Goal: Task Accomplishment & Management: Complete application form

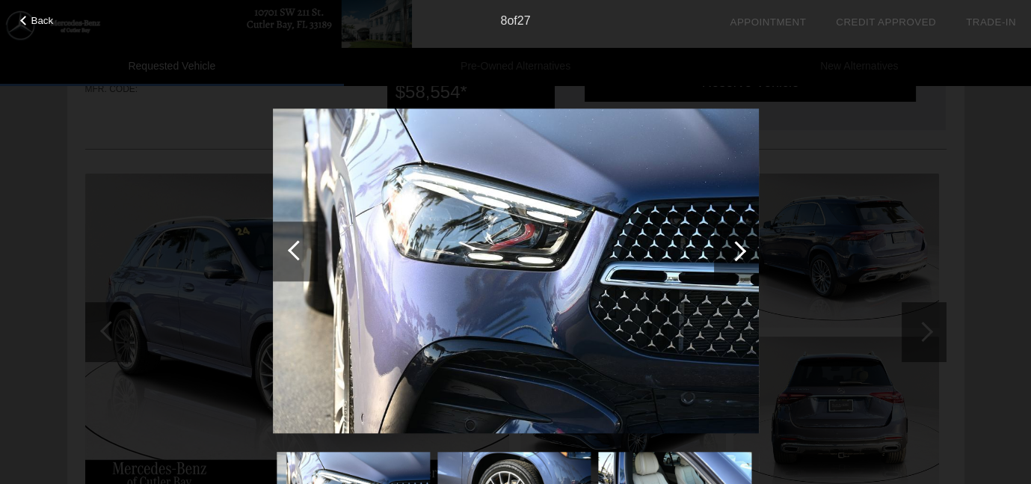
click at [748, 239] on div at bounding box center [736, 251] width 45 height 60
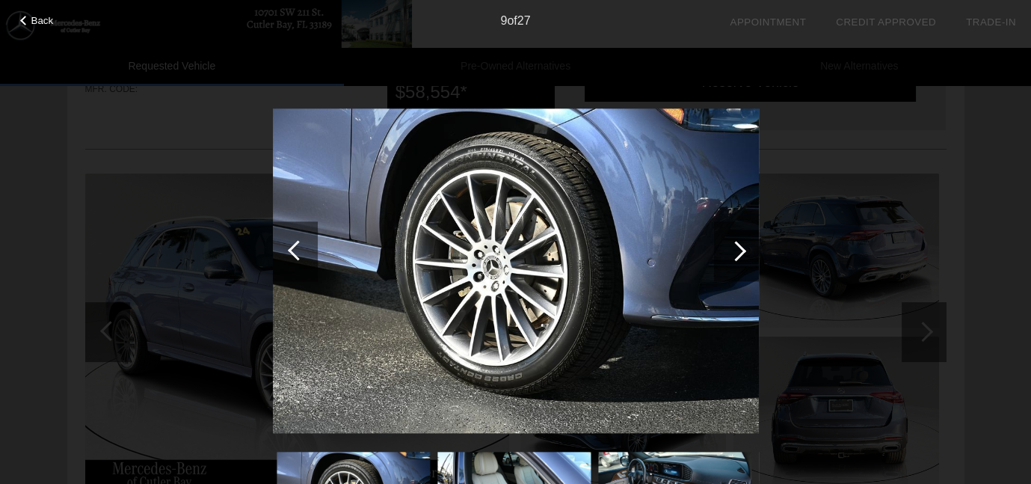
click at [739, 246] on div at bounding box center [736, 251] width 20 height 20
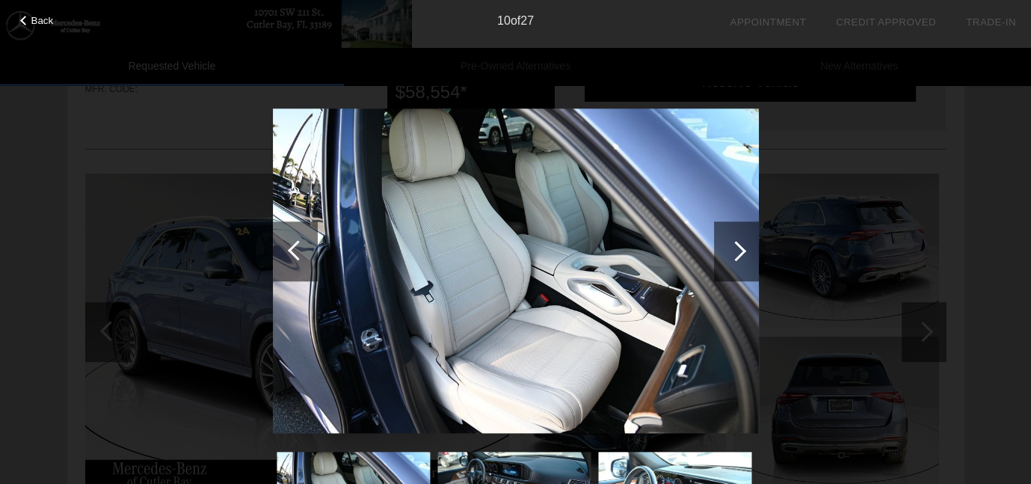
click at [739, 246] on div at bounding box center [736, 251] width 20 height 20
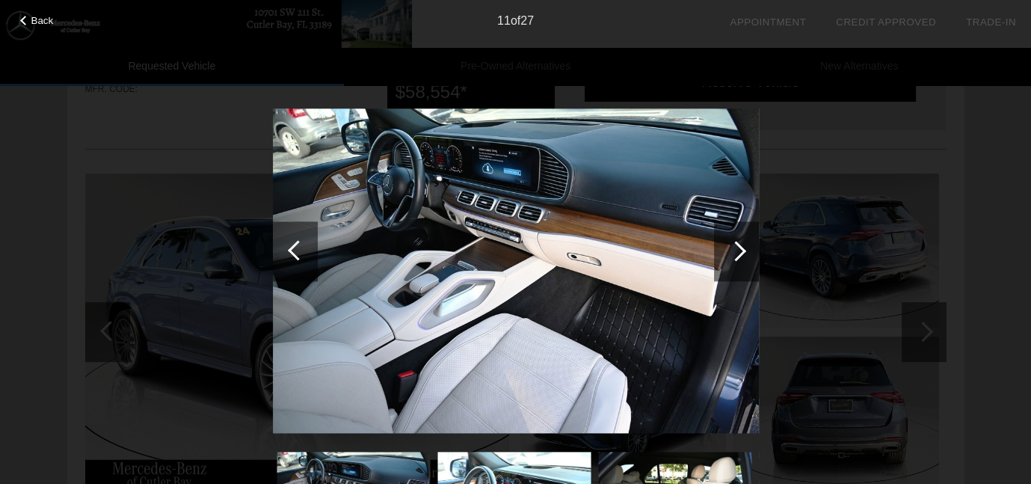
click at [739, 246] on div at bounding box center [736, 251] width 20 height 20
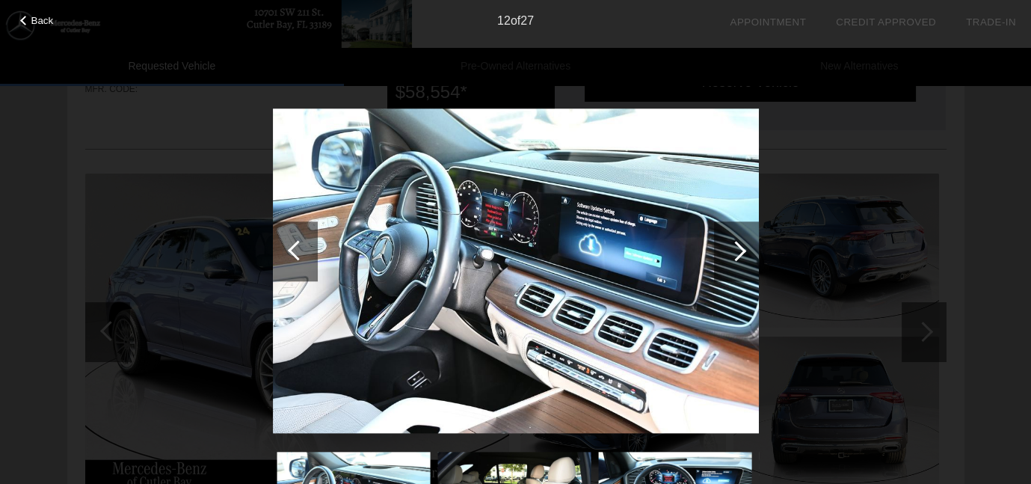
click at [739, 246] on div at bounding box center [736, 251] width 20 height 20
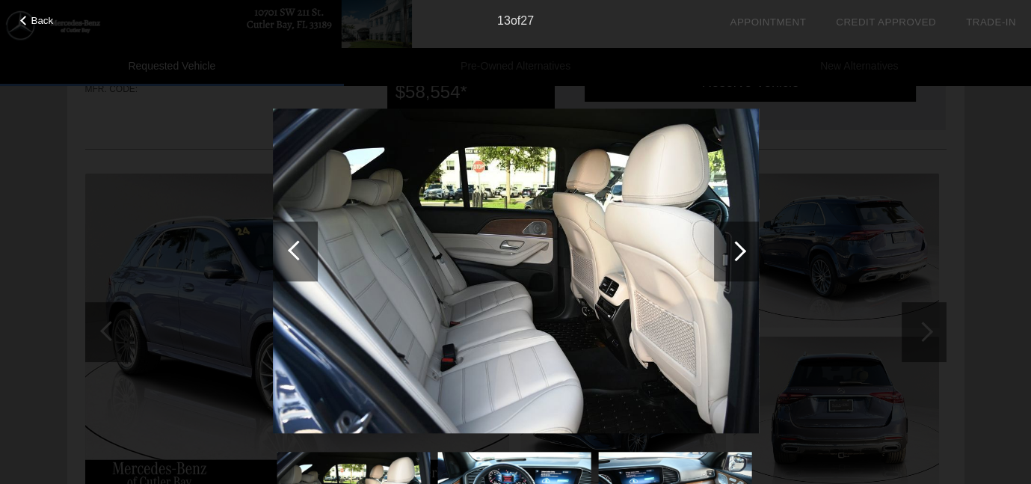
click at [739, 246] on div at bounding box center [736, 251] width 20 height 20
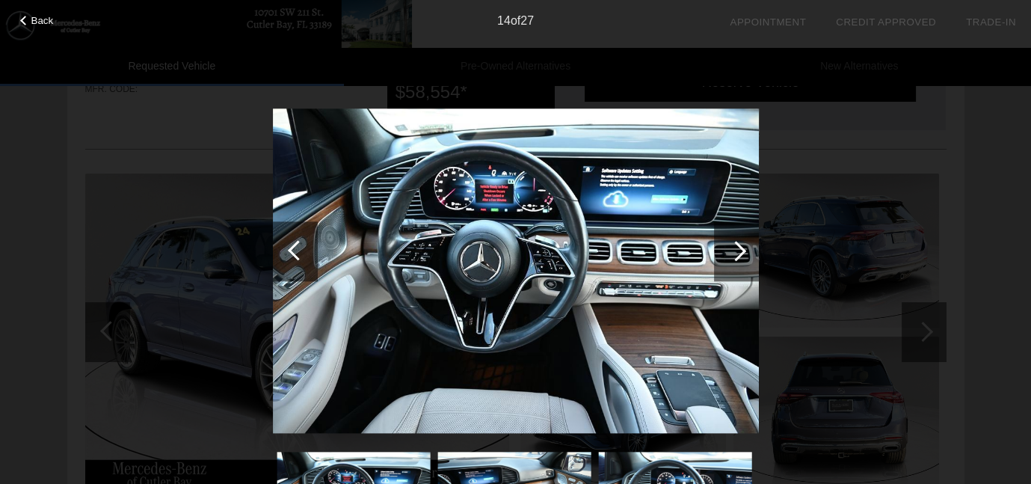
click at [739, 246] on div at bounding box center [736, 251] width 20 height 20
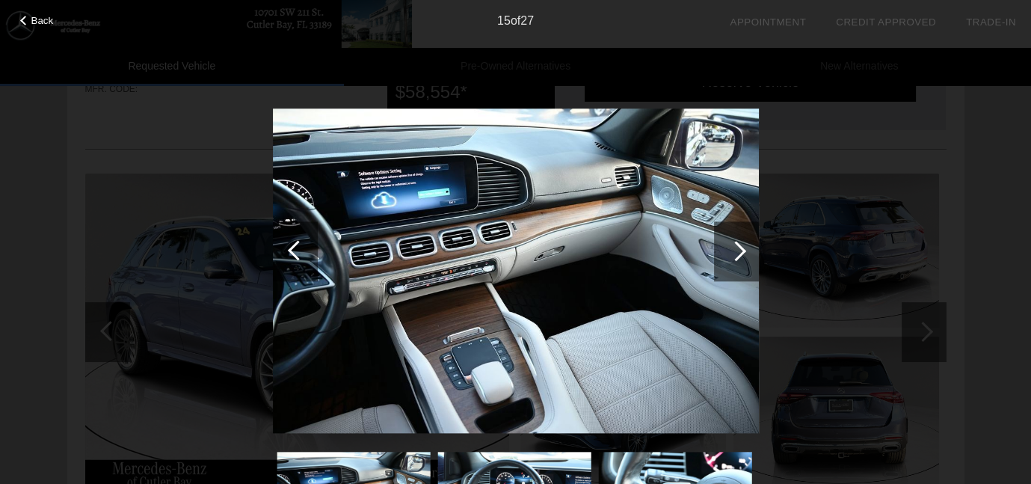
click at [739, 246] on div at bounding box center [736, 251] width 20 height 20
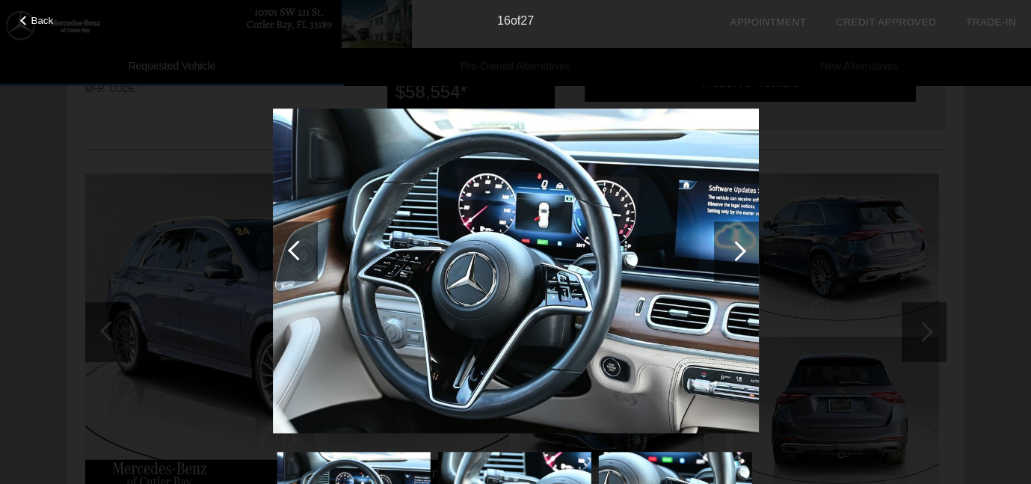
click at [739, 246] on div at bounding box center [736, 251] width 20 height 20
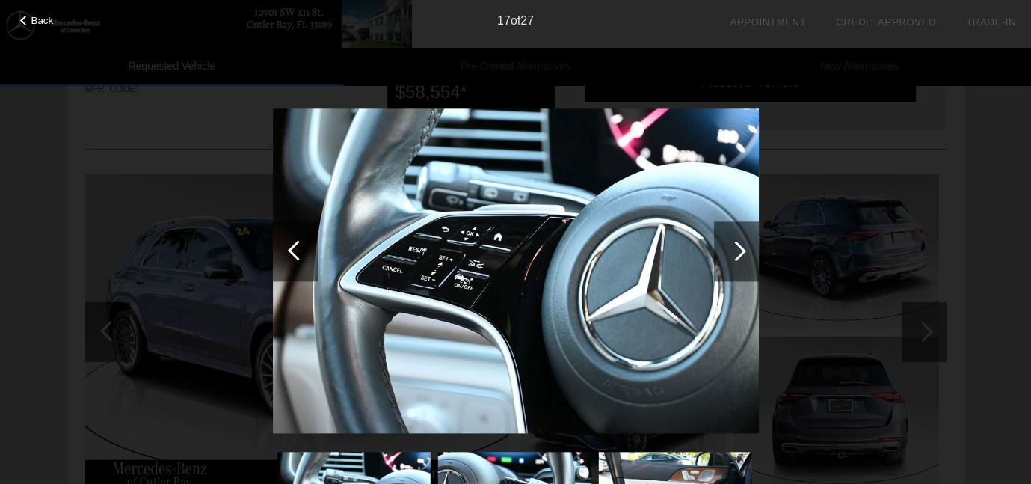
click at [739, 246] on div at bounding box center [736, 251] width 20 height 20
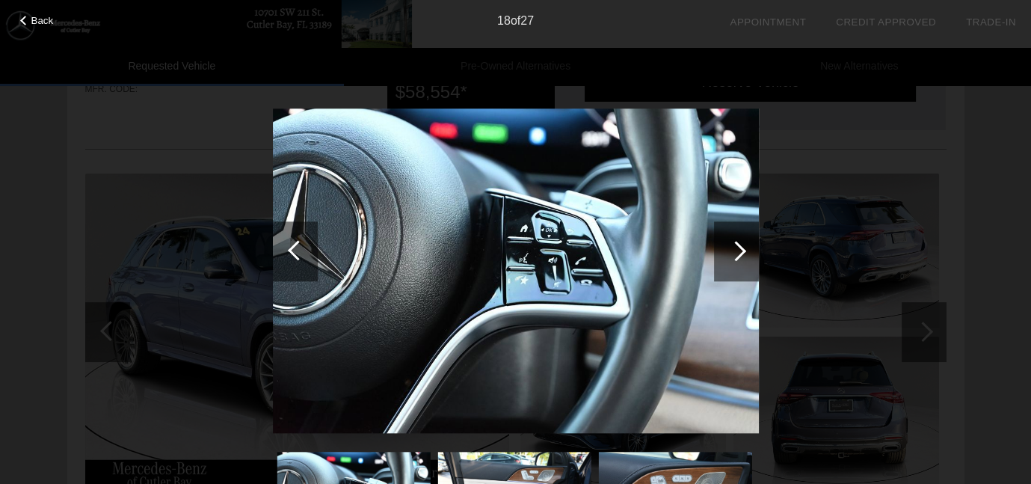
click at [739, 246] on div at bounding box center [736, 251] width 20 height 20
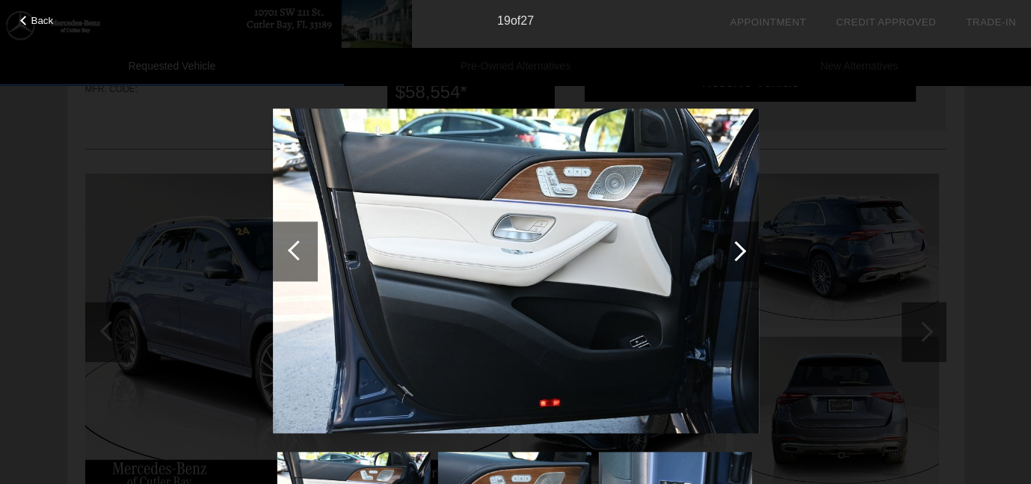
click at [739, 246] on div at bounding box center [736, 251] width 20 height 20
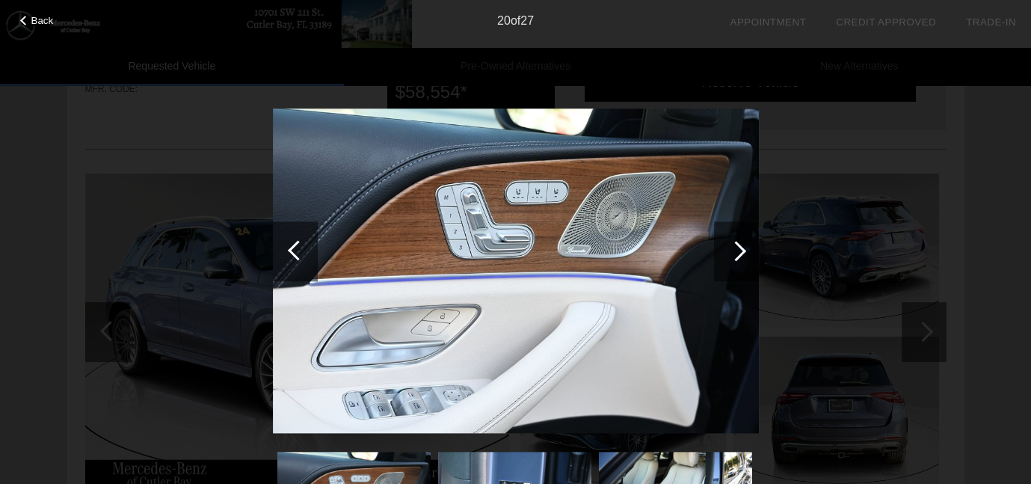
click at [739, 246] on div at bounding box center [736, 251] width 20 height 20
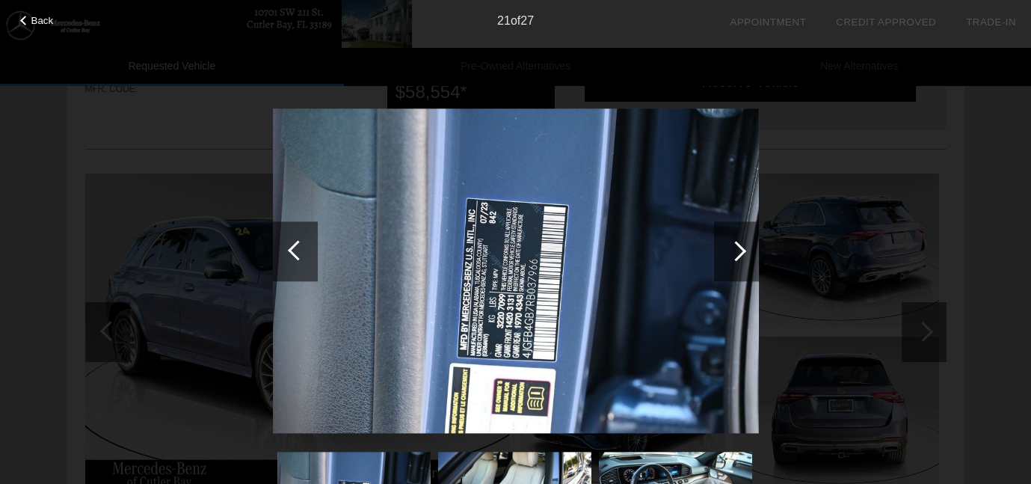
click at [739, 246] on div at bounding box center [736, 251] width 20 height 20
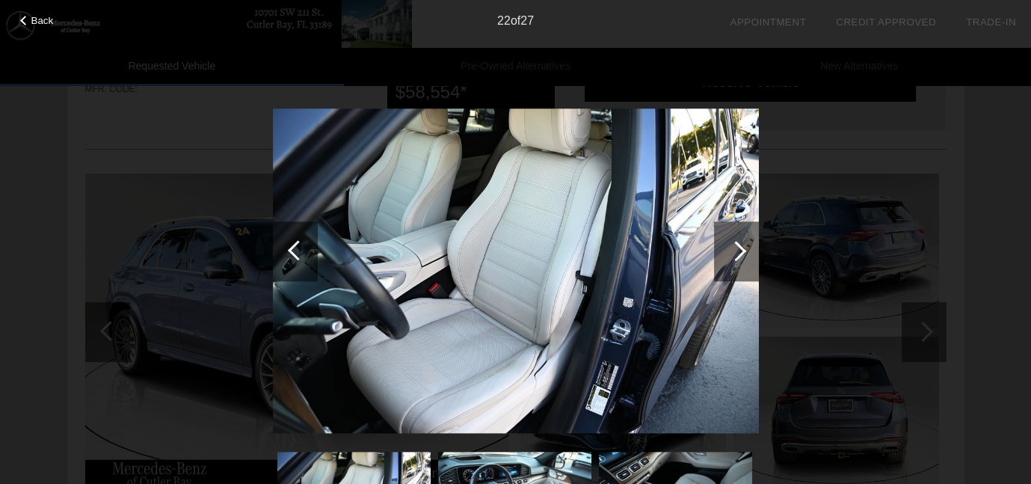
click at [739, 246] on div at bounding box center [736, 251] width 20 height 20
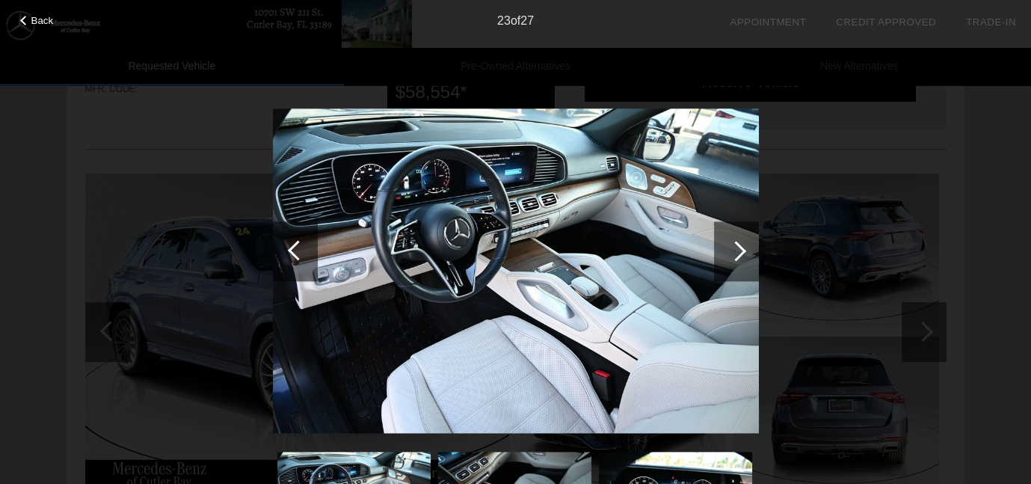
click at [739, 246] on div at bounding box center [736, 251] width 20 height 20
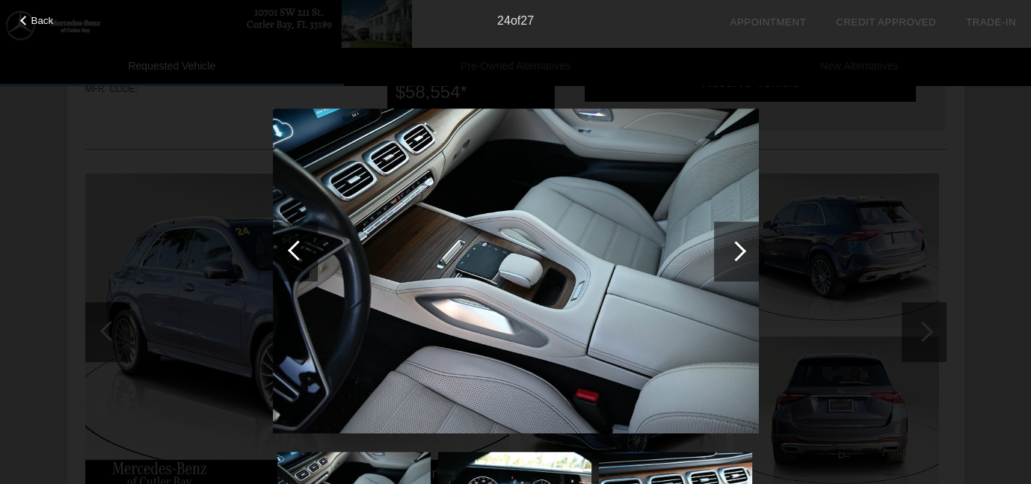
click at [739, 246] on div at bounding box center [736, 251] width 20 height 20
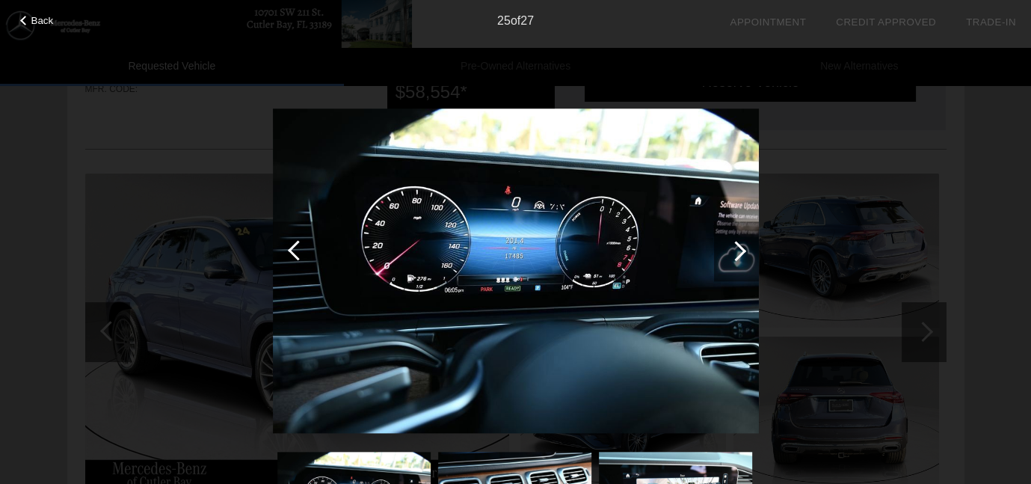
click at [739, 246] on div at bounding box center [736, 251] width 20 height 20
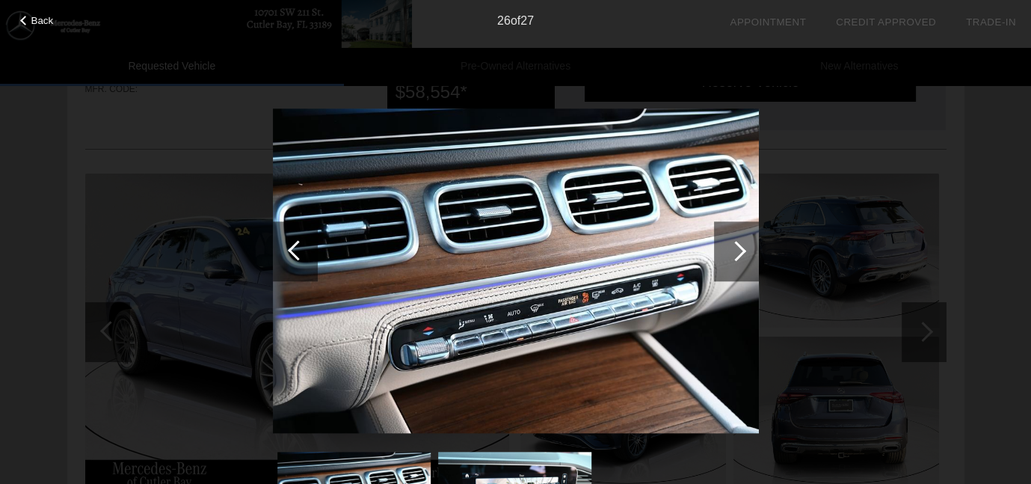
click at [739, 246] on div at bounding box center [736, 251] width 20 height 20
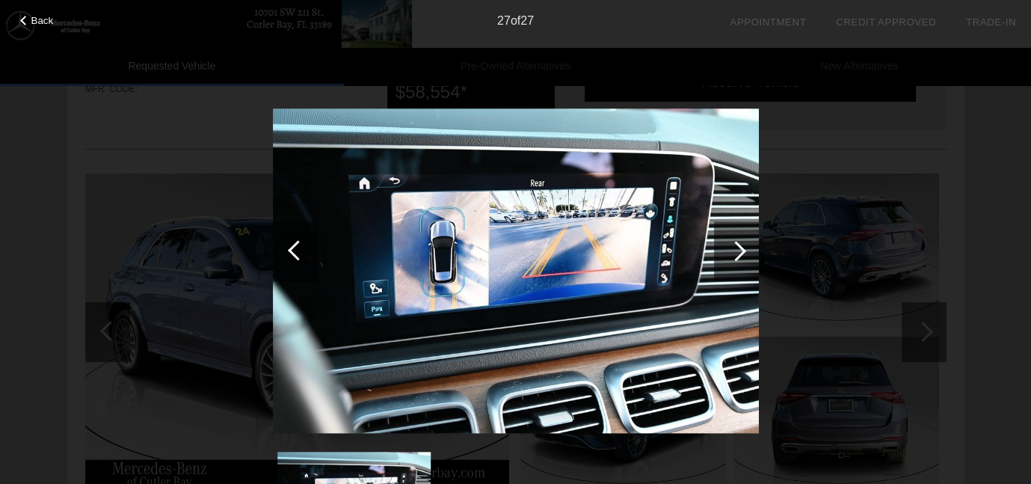
click at [739, 246] on div at bounding box center [736, 251] width 20 height 20
drag, startPoint x: 739, startPoint y: 246, endPoint x: 792, endPoint y: 200, distance: 70.5
click at [792, 200] on div "Back 27 of 27" at bounding box center [515, 242] width 1031 height 484
